Goal: Information Seeking & Learning: Learn about a topic

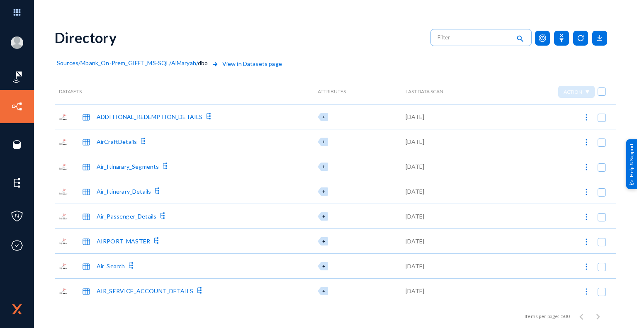
click at [72, 64] on span "Sources" at bounding box center [68, 62] width 22 height 7
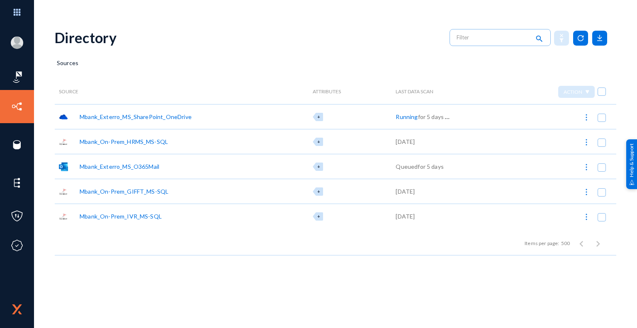
click at [139, 117] on div "Mbank_Exterro_MS_SharePoint_OneDrive" at bounding box center [136, 116] width 112 height 9
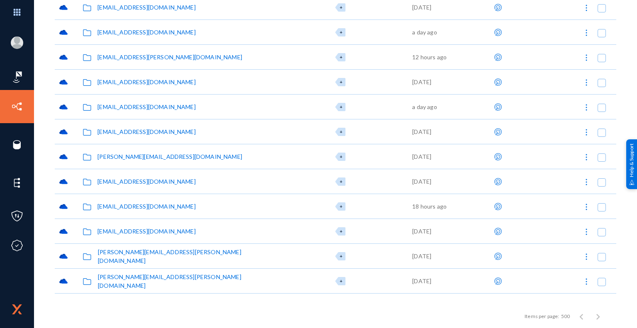
scroll to position [3028, 0]
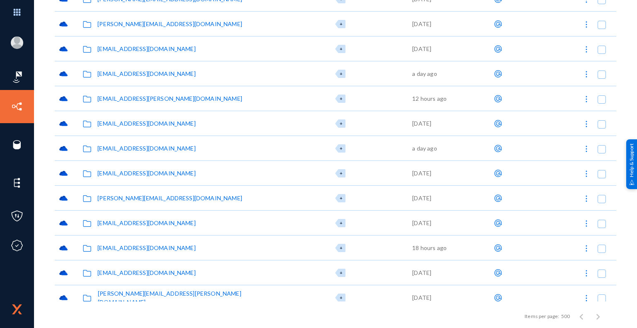
click at [159, 98] on div "sunil.madnani@mbankuae.com" at bounding box center [169, 98] width 145 height 9
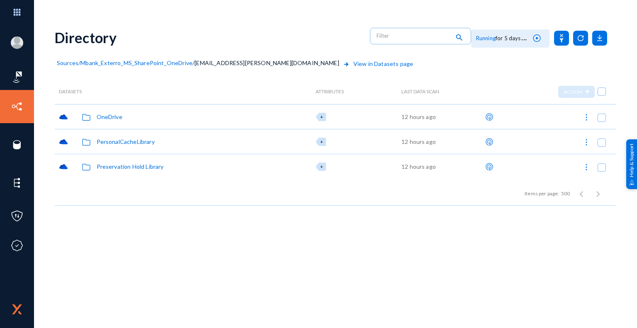
click at [113, 116] on div "OneDrive" at bounding box center [110, 116] width 26 height 9
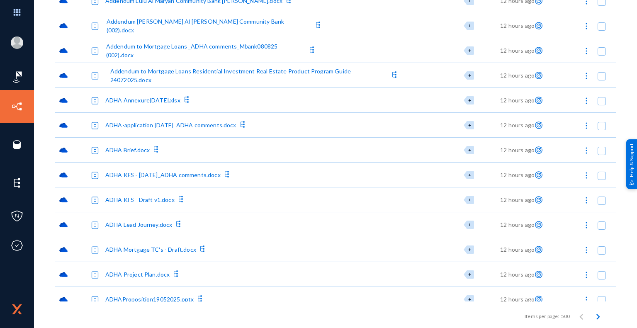
scroll to position [580, 0]
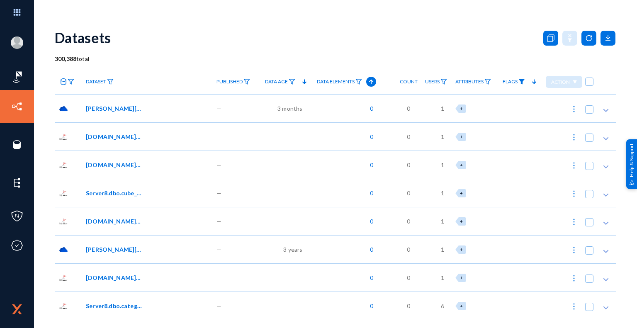
click at [521, 83] on img at bounding box center [521, 82] width 7 height 6
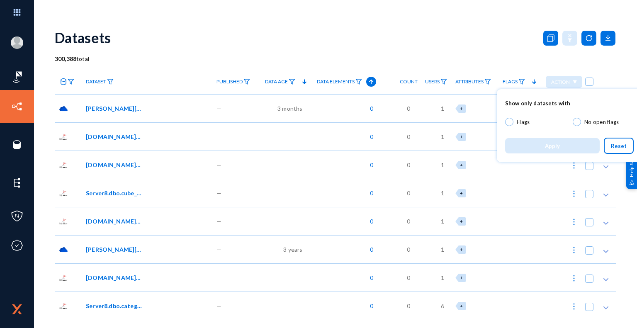
click at [513, 122] on span at bounding box center [509, 122] width 8 height 8
click at [513, 122] on input "Flags" at bounding box center [509, 122] width 8 height 8
radio input "true"
checkbox input "true"
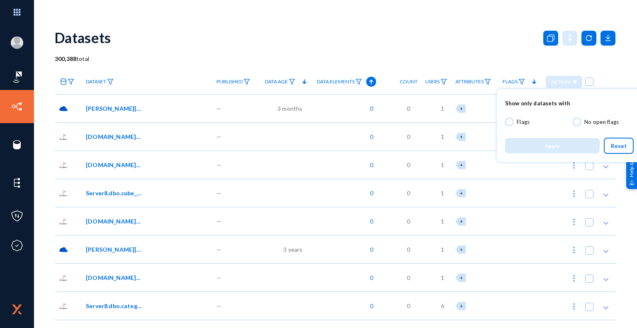
checkbox input "true"
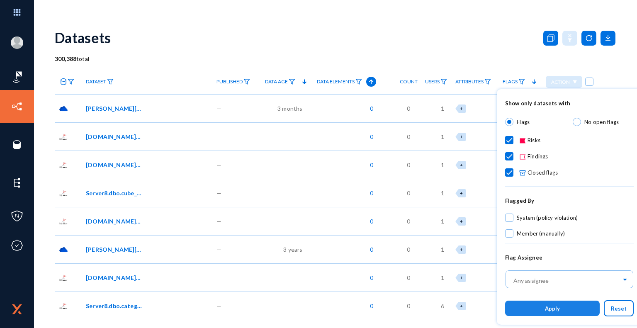
click at [568, 311] on button "Apply" at bounding box center [552, 308] width 95 height 15
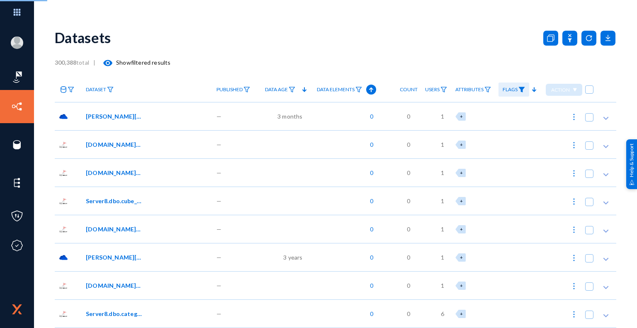
checkbox input "true"
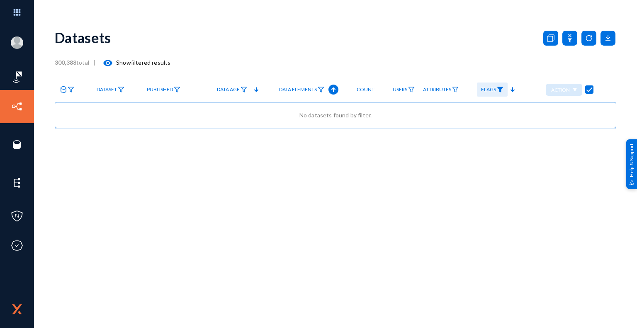
click at [502, 87] on img at bounding box center [500, 90] width 7 height 6
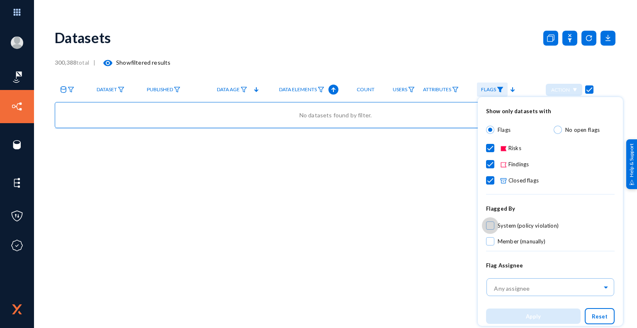
click at [490, 225] on span at bounding box center [490, 225] width 8 height 8
click at [490, 229] on input "System (policy violation)" at bounding box center [490, 229] width 1 height 1
checkbox input "true"
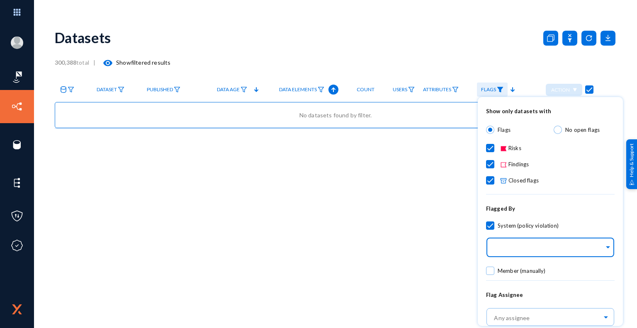
click at [543, 255] on div "Any policy" at bounding box center [548, 246] width 112 height 24
click at [605, 247] on span at bounding box center [607, 246] width 7 height 9
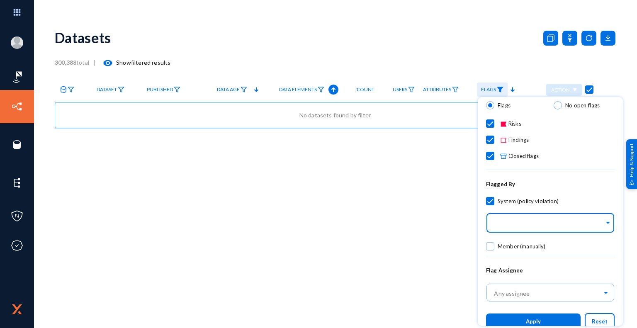
scroll to position [35, 0]
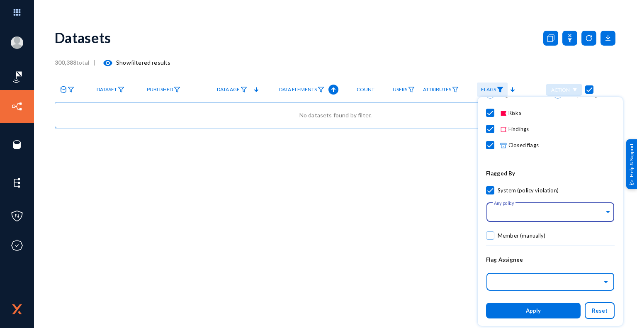
click at [536, 285] on input "text" at bounding box center [554, 281] width 120 height 14
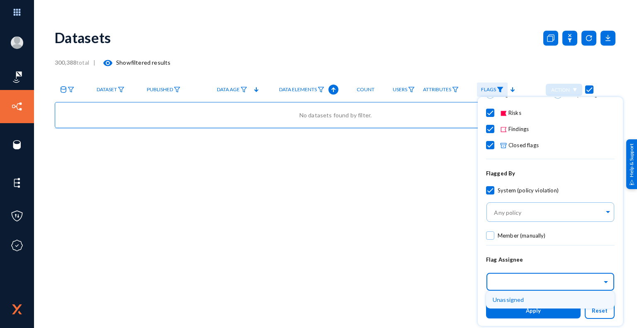
click at [453, 268] on div at bounding box center [318, 164] width 637 height 328
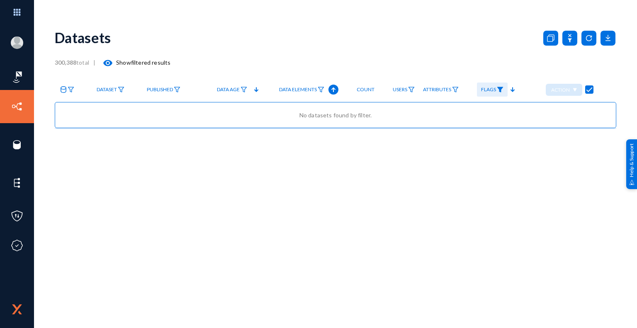
click at [514, 90] on polygon at bounding box center [512, 89] width 4 height 5
click at [501, 87] on img at bounding box center [499, 90] width 7 height 6
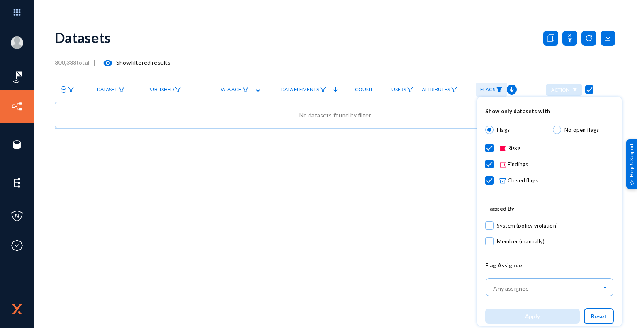
click at [553, 130] on span at bounding box center [557, 130] width 8 height 8
click at [553, 130] on input "No open flags" at bounding box center [557, 130] width 8 height 8
radio input "true"
checkbox input "false"
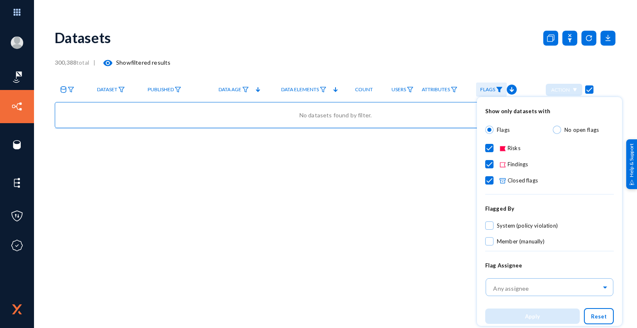
checkbox input "false"
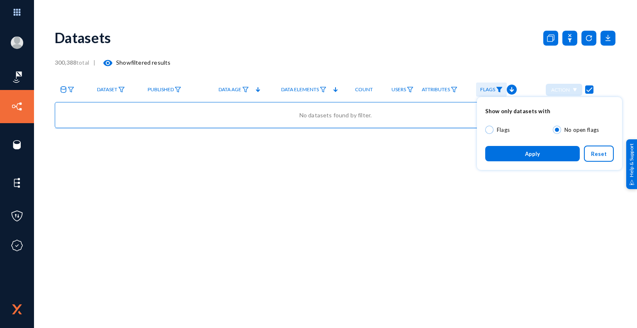
click at [546, 150] on button "Apply" at bounding box center [532, 153] width 95 height 15
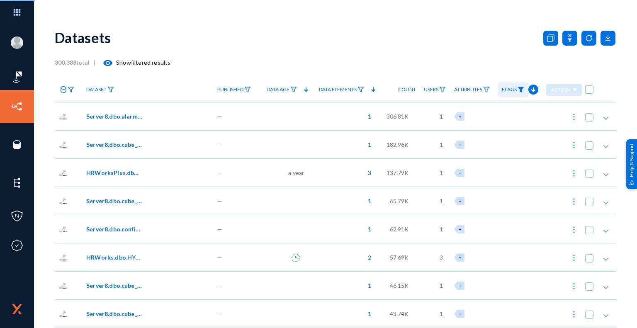
checkbox input "false"
click at [395, 116] on span "306.81K" at bounding box center [397, 116] width 22 height 9
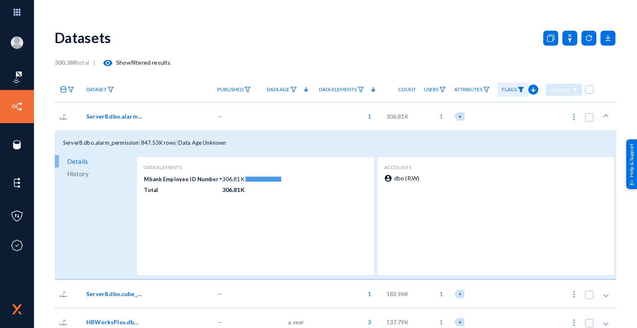
click at [393, 116] on span "306.81K" at bounding box center [397, 116] width 22 height 9
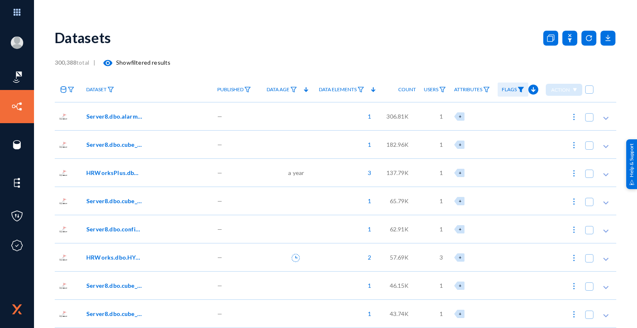
click at [408, 40] on div "Datasets" at bounding box center [335, 38] width 561 height 34
